Goal: Task Accomplishment & Management: Use online tool/utility

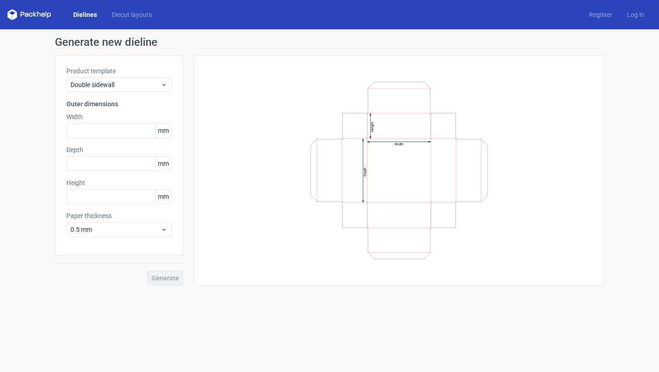
scroll to position [519, 0]
click at [120, 80] on div "Double sidewall" at bounding box center [118, 84] width 105 height 15
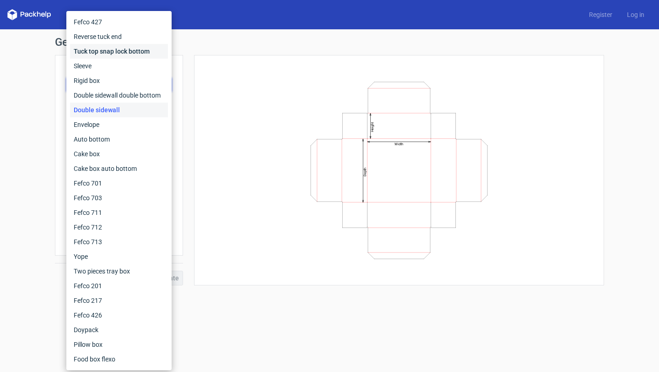
click at [130, 54] on div "Tuck top snap lock bottom" at bounding box center [119, 51] width 98 height 15
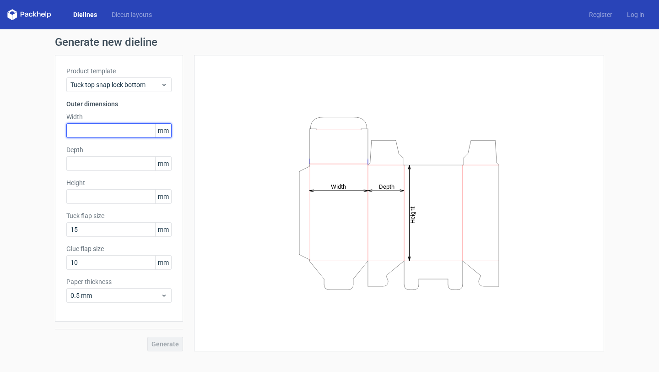
click at [121, 135] on input "text" at bounding box center [118, 130] width 105 height 15
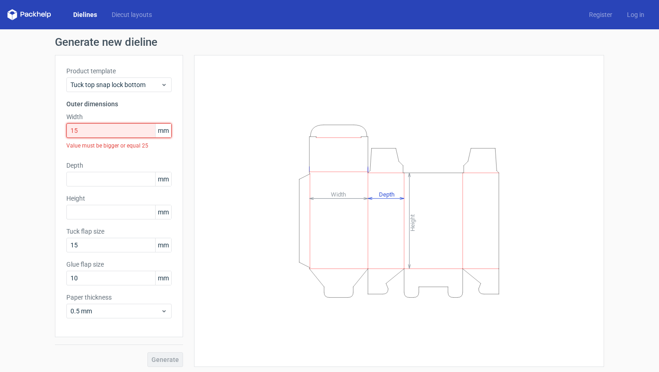
click at [80, 128] on input "15" at bounding box center [118, 130] width 105 height 15
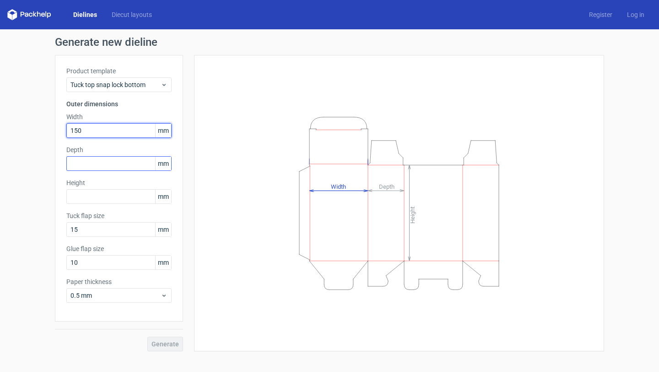
type input "150"
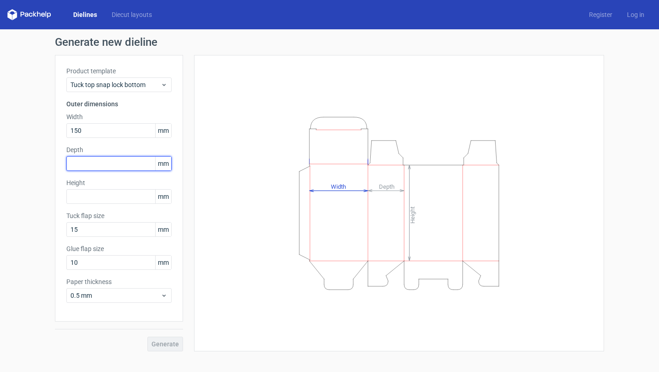
click at [111, 163] on input "text" at bounding box center [118, 163] width 105 height 15
click at [111, 157] on input "30" at bounding box center [118, 163] width 105 height 15
type input "30"
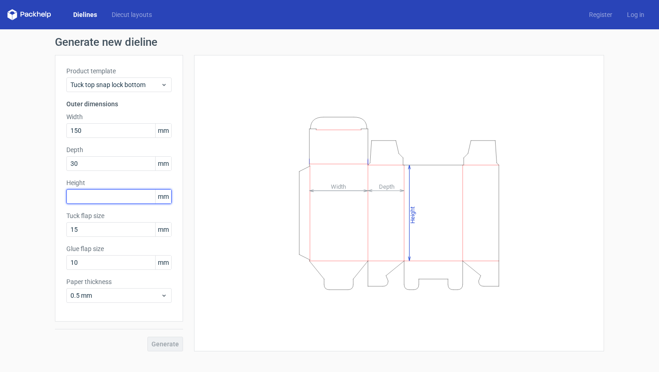
click at [111, 195] on input "text" at bounding box center [118, 196] width 105 height 15
click at [164, 344] on span "Generate" at bounding box center [164, 343] width 27 height 6
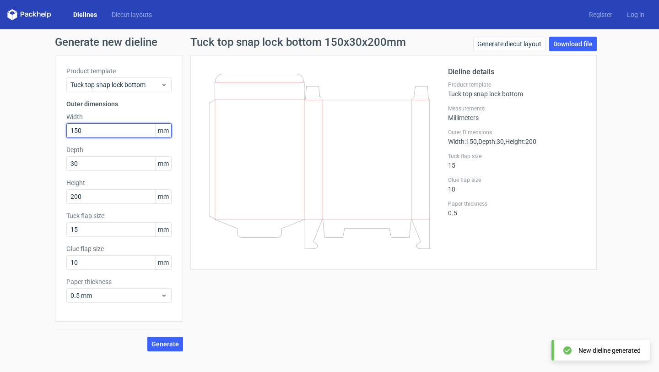
click at [114, 132] on input "150" at bounding box center [118, 130] width 105 height 15
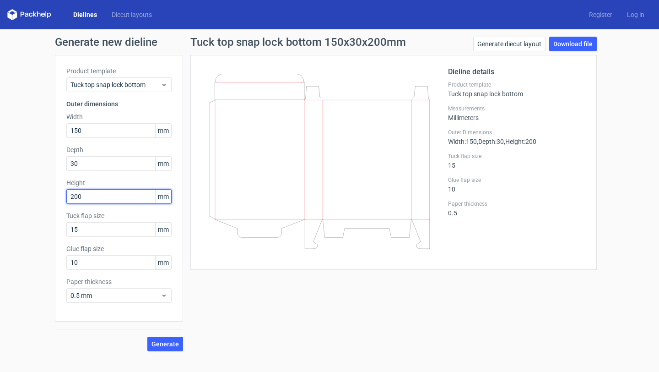
click at [118, 199] on input "200" at bounding box center [118, 196] width 105 height 15
type input "2"
type input "180"
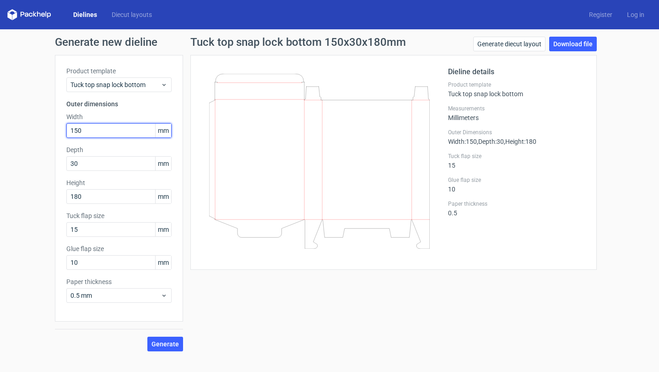
click at [110, 131] on input "150" at bounding box center [118, 130] width 105 height 15
type input "140"
click at [173, 346] on span "Generate" at bounding box center [164, 343] width 27 height 6
